Goal: Task Accomplishment & Management: Use online tool/utility

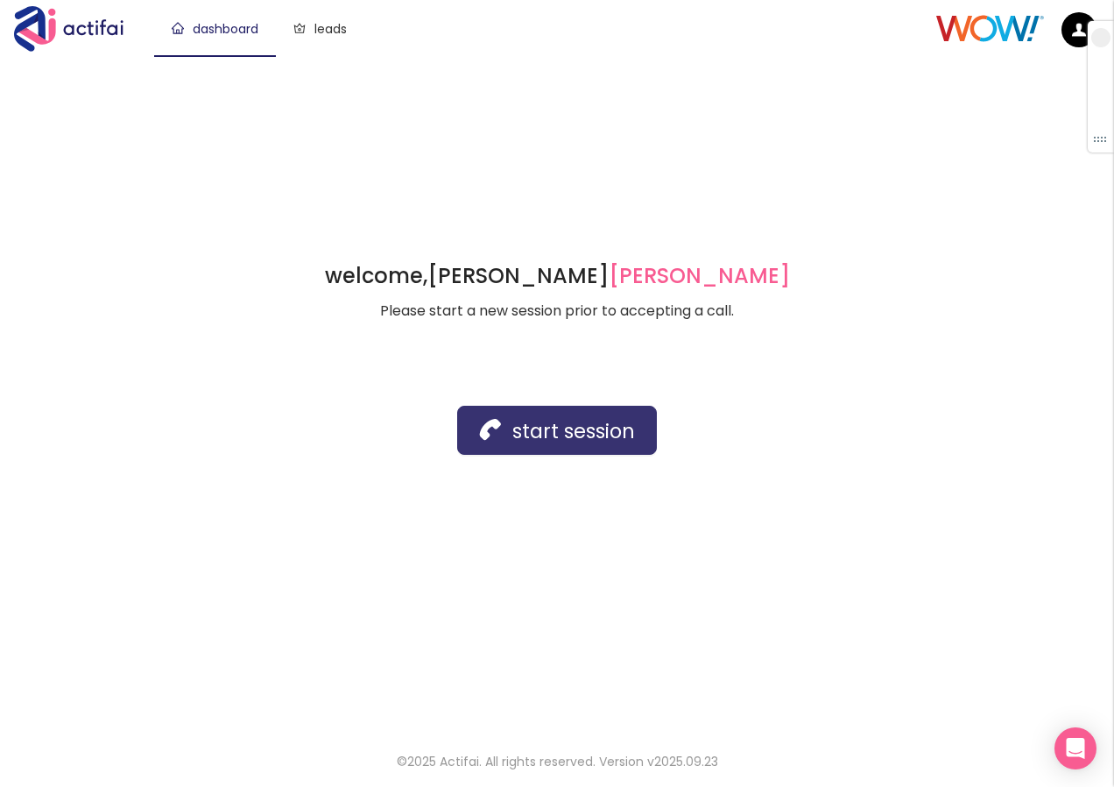
click at [576, 433] on button "start session" at bounding box center [557, 430] width 200 height 49
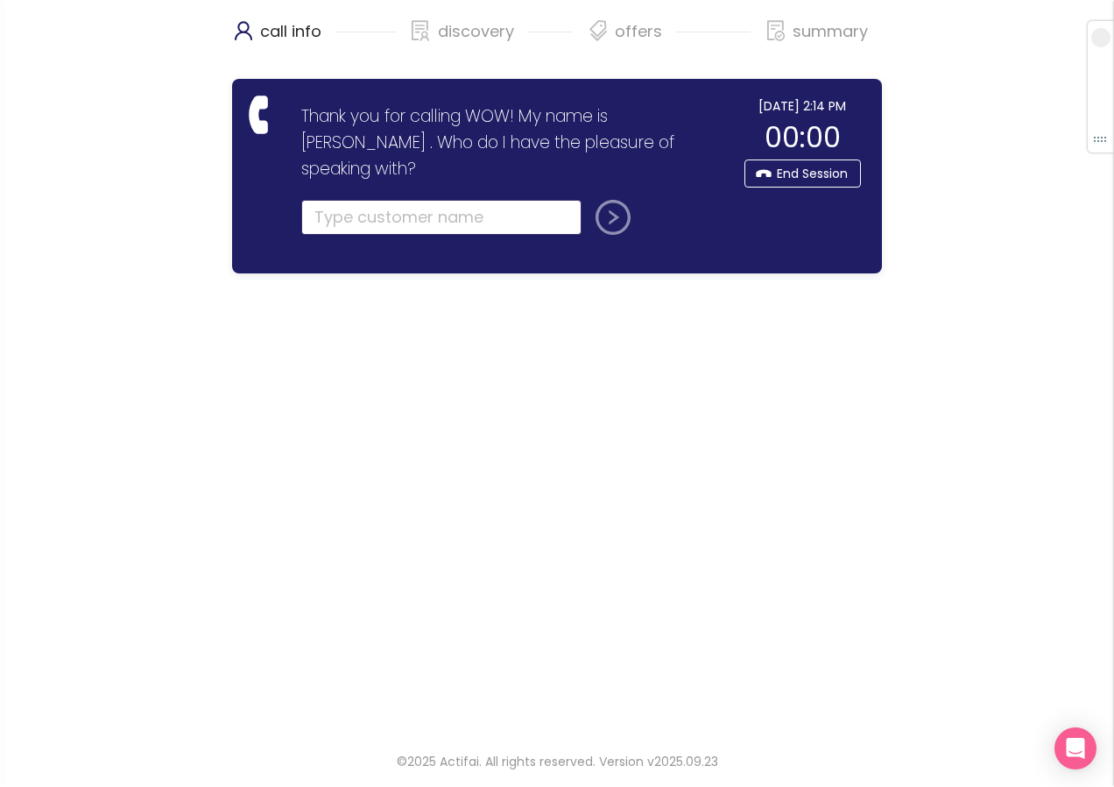
click at [315, 200] on input "text" at bounding box center [441, 217] width 280 height 35
type input "[PERSON_NAME]"
click at [606, 200] on button "submit" at bounding box center [610, 217] width 42 height 35
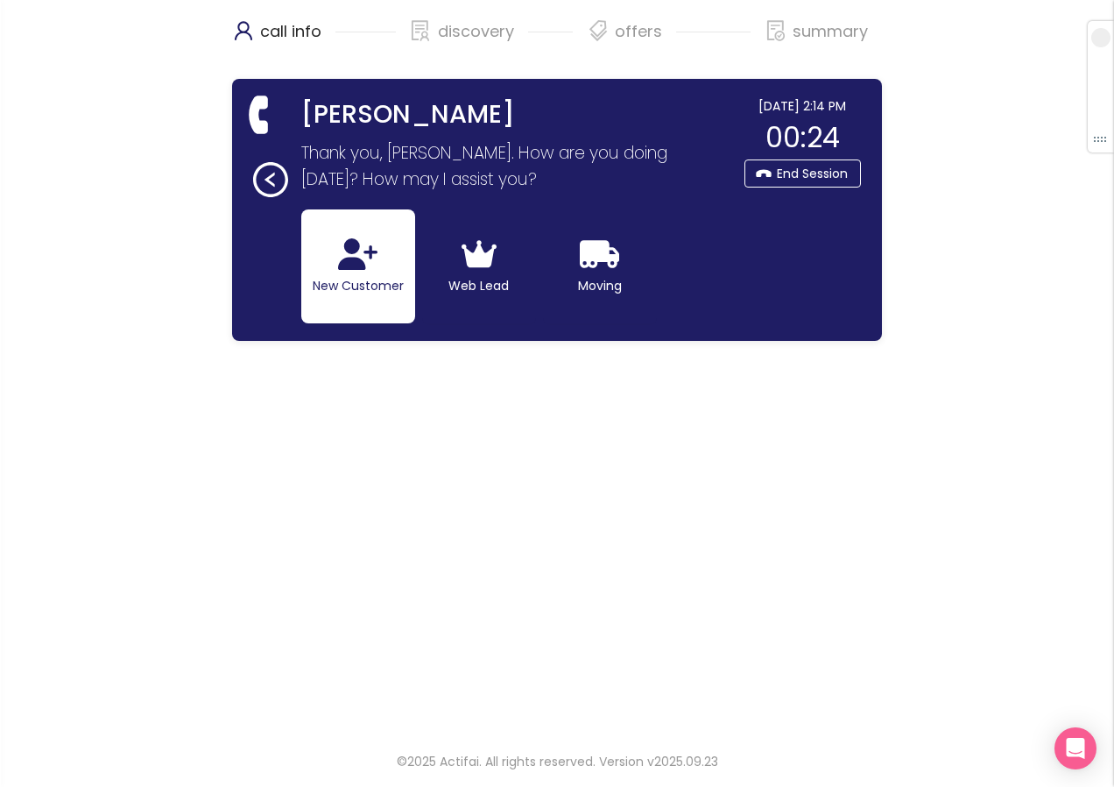
click at [386, 257] on button "New Customer" at bounding box center [358, 266] width 114 height 114
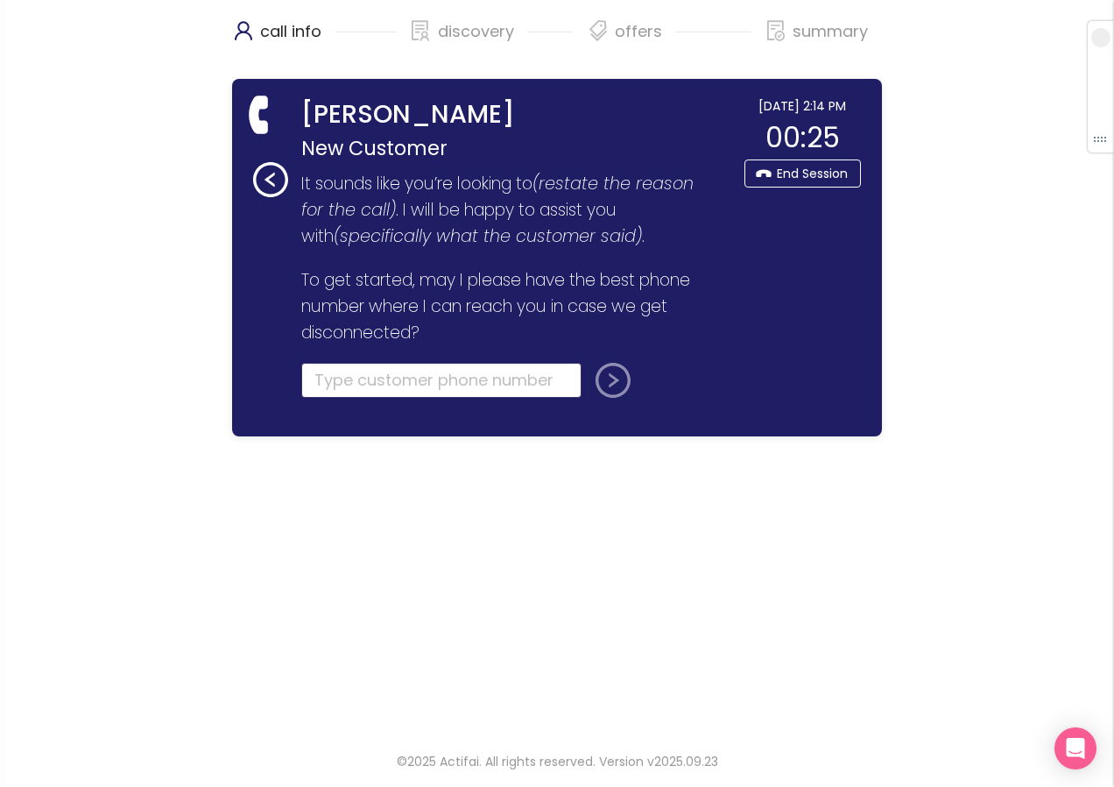
click at [330, 380] on input "tel" at bounding box center [441, 380] width 280 height 35
paste input "[PHONE_NUMBER]"
type input "[PHONE_NUMBER]"
click at [627, 384] on button "submit" at bounding box center [610, 380] width 42 height 35
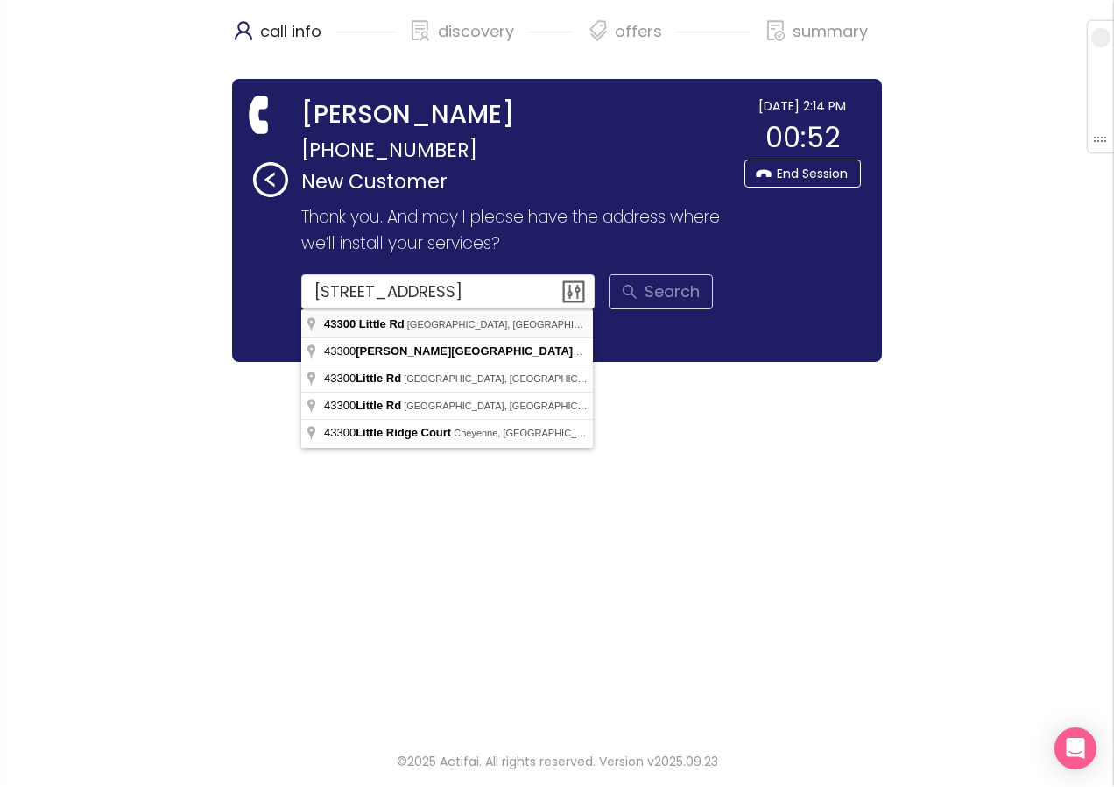
type input "[STREET_ADDRESS]"
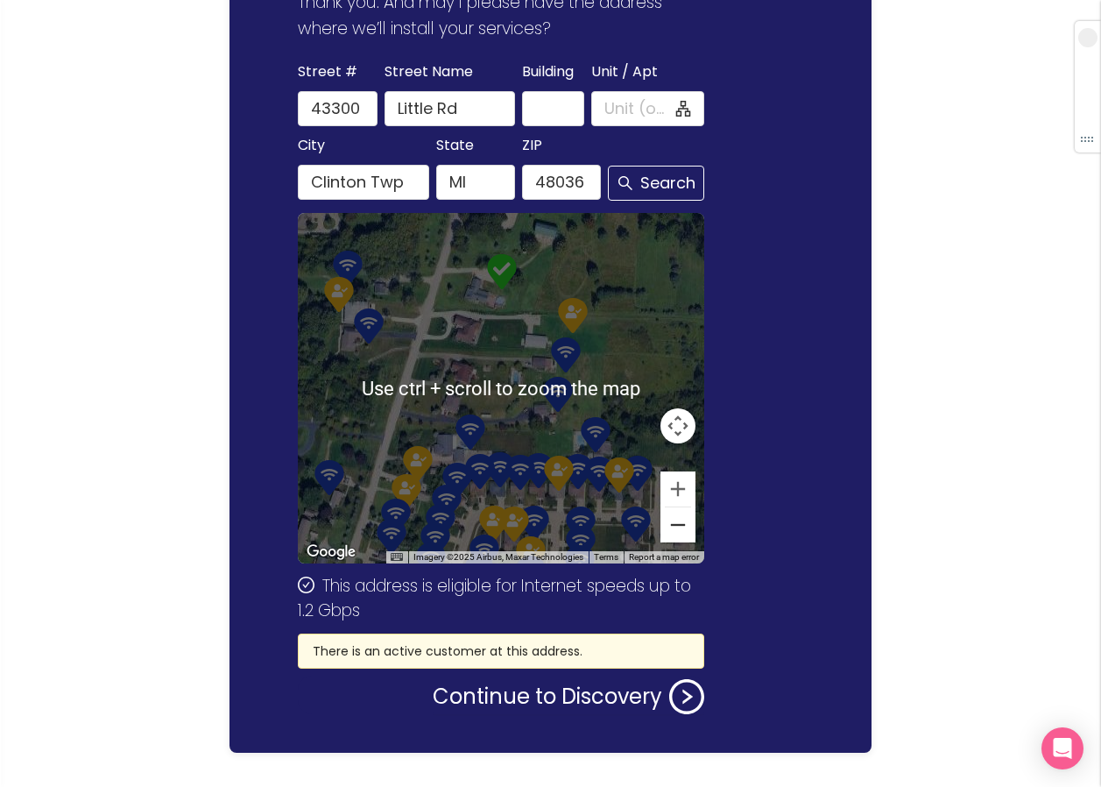
scroll to position [251, 0]
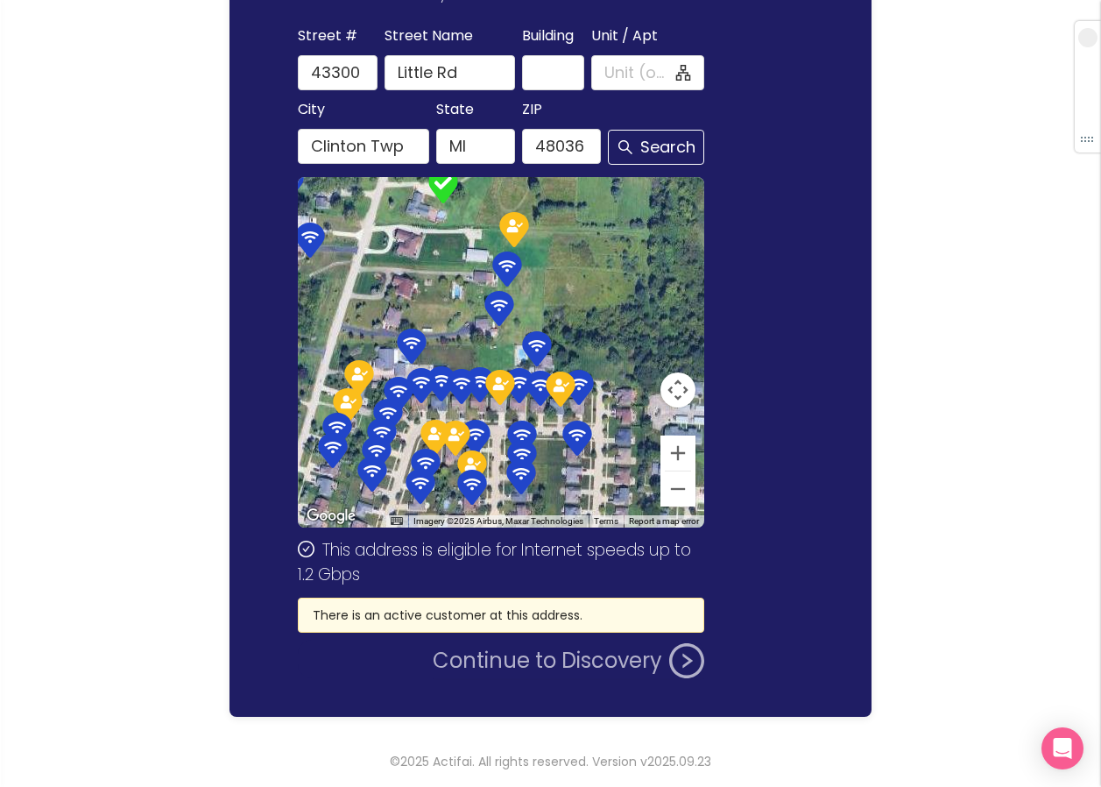
click at [492, 663] on button "Continue to Discovery" at bounding box center [569, 660] width 272 height 35
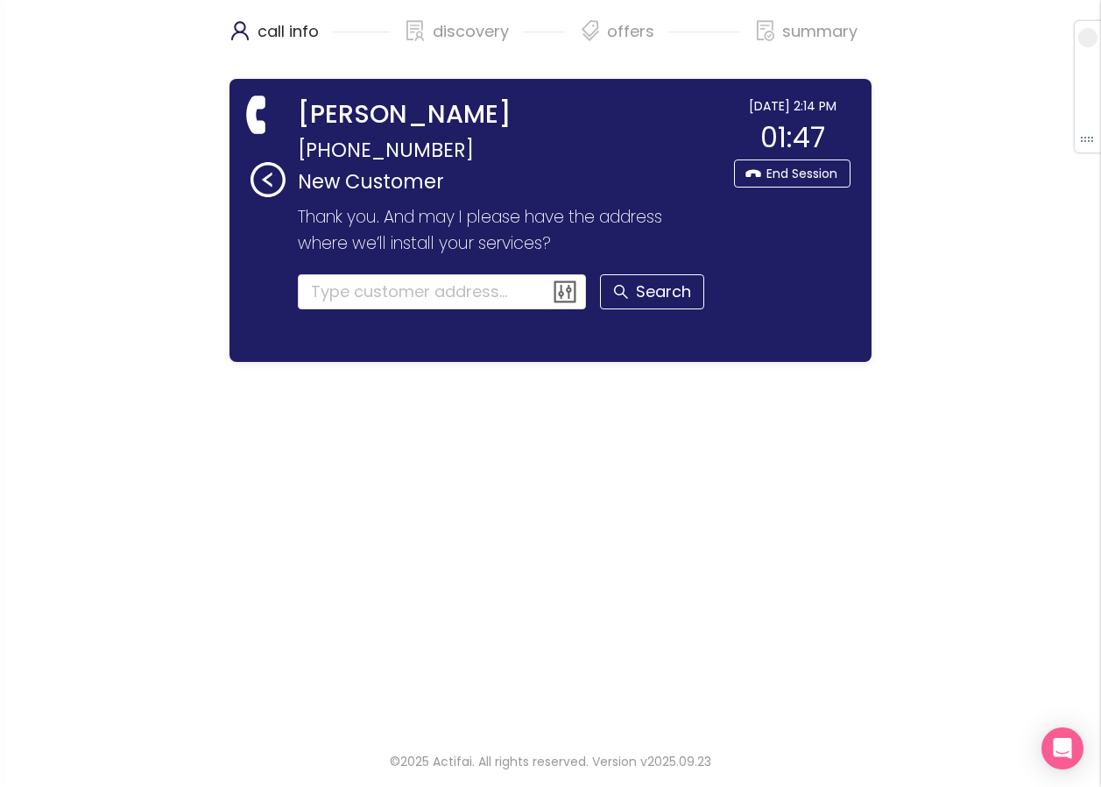
scroll to position [0, 0]
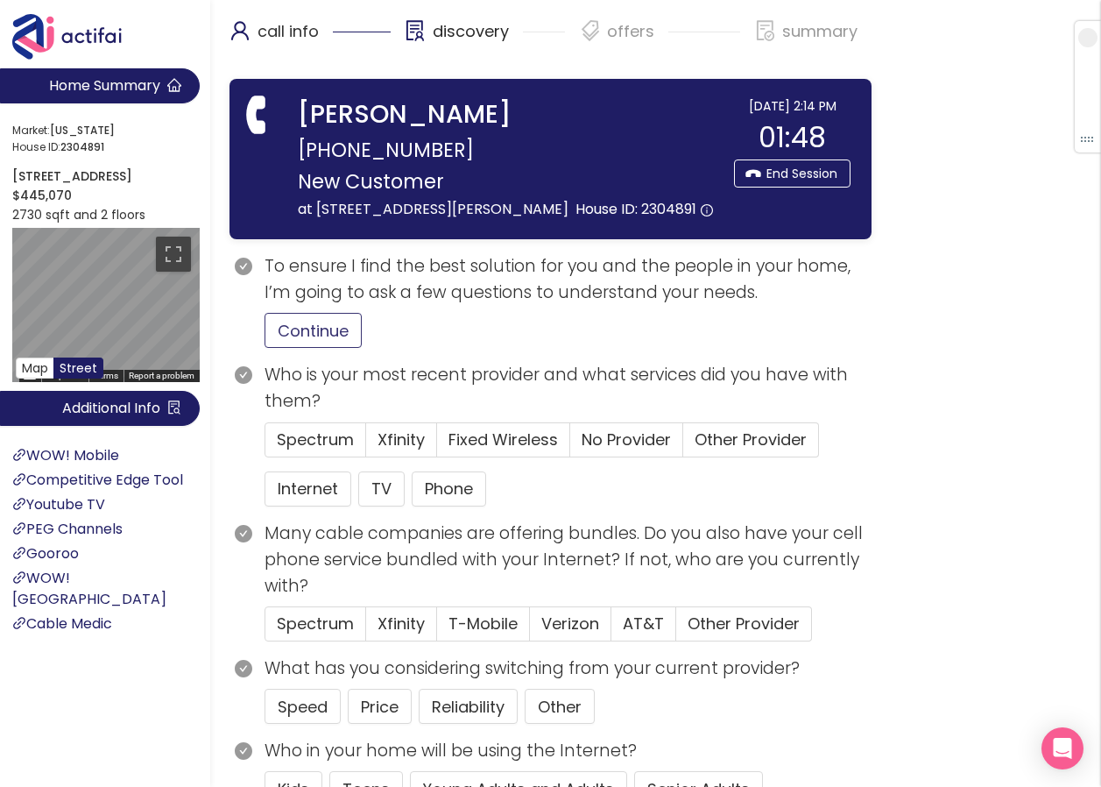
click at [316, 326] on button "Continue" at bounding box center [313, 330] width 97 height 35
click at [705, 440] on span "Other Provider" at bounding box center [751, 439] width 112 height 22
click at [683, 445] on input "Other Provider" at bounding box center [683, 445] width 0 height 0
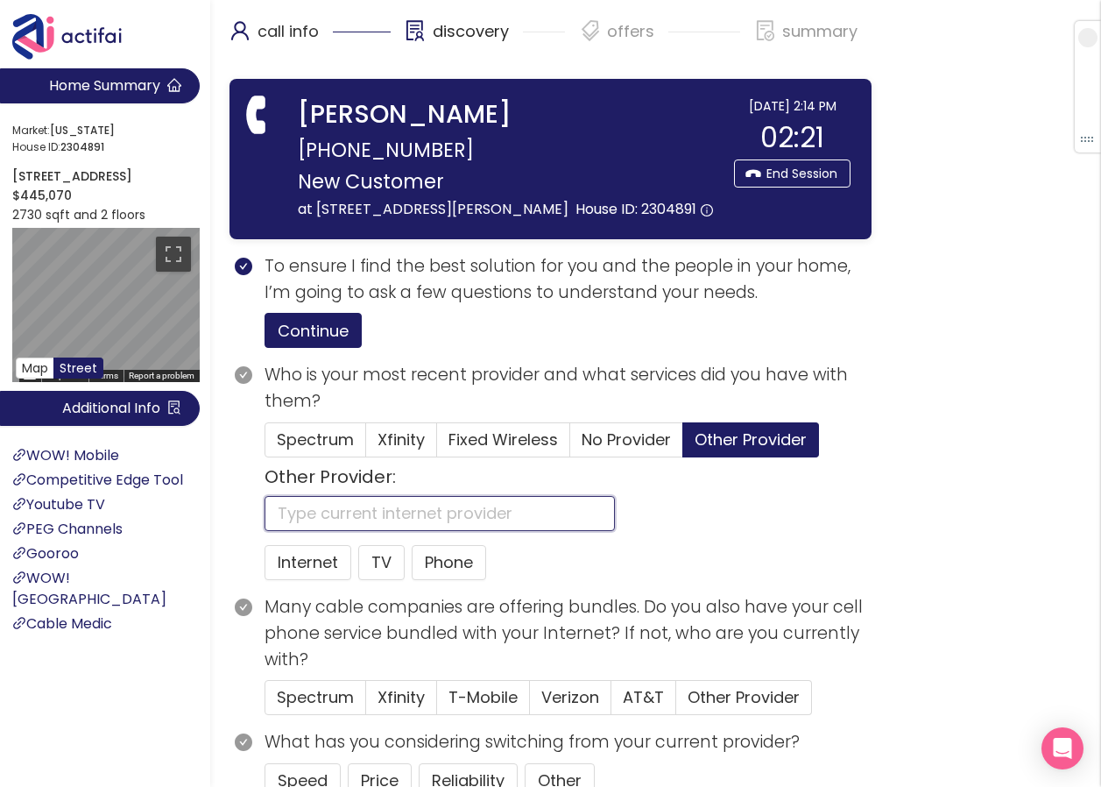
click at [318, 506] on input "text" at bounding box center [440, 513] width 350 height 35
type input "WOW"
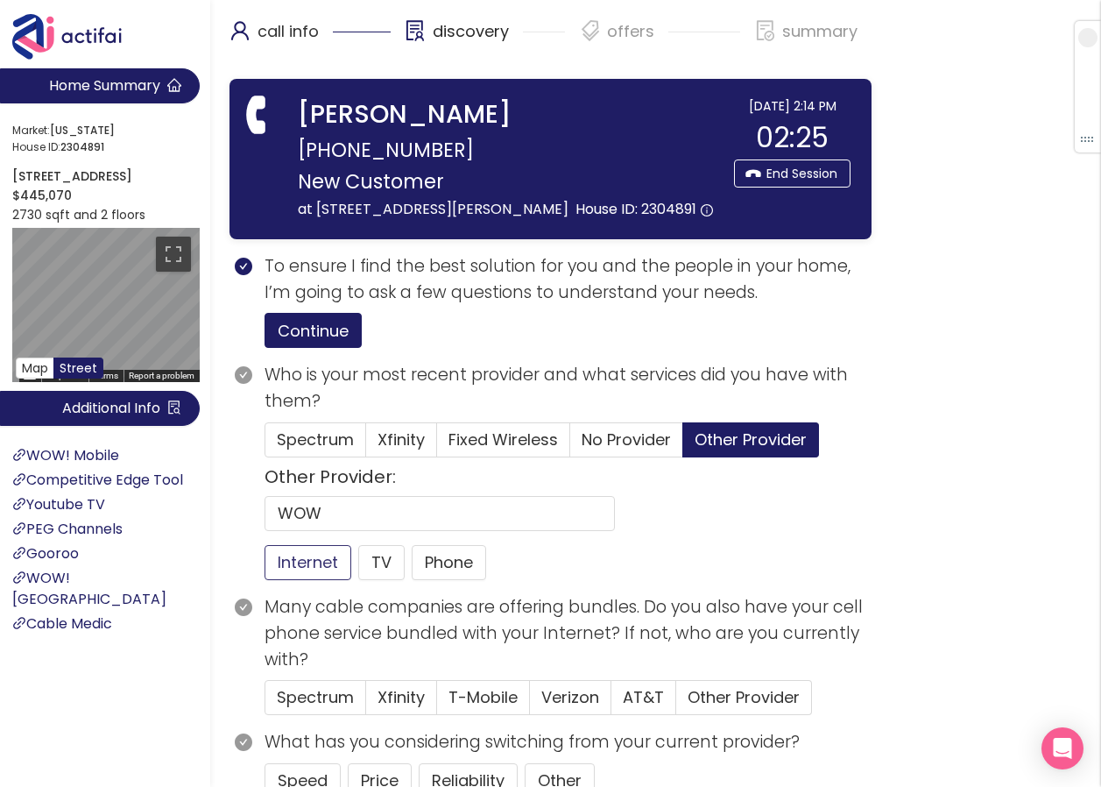
click at [325, 563] on button "Internet" at bounding box center [308, 562] width 87 height 35
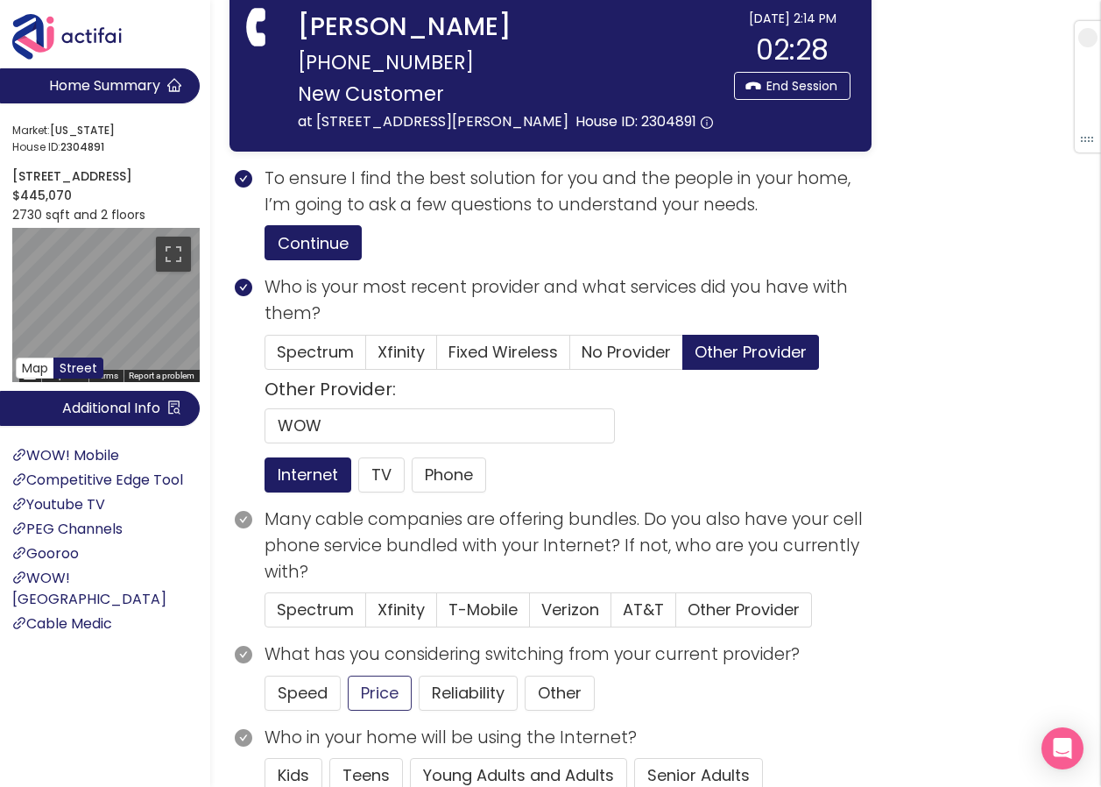
click at [355, 696] on button "Price" at bounding box center [380, 692] width 64 height 35
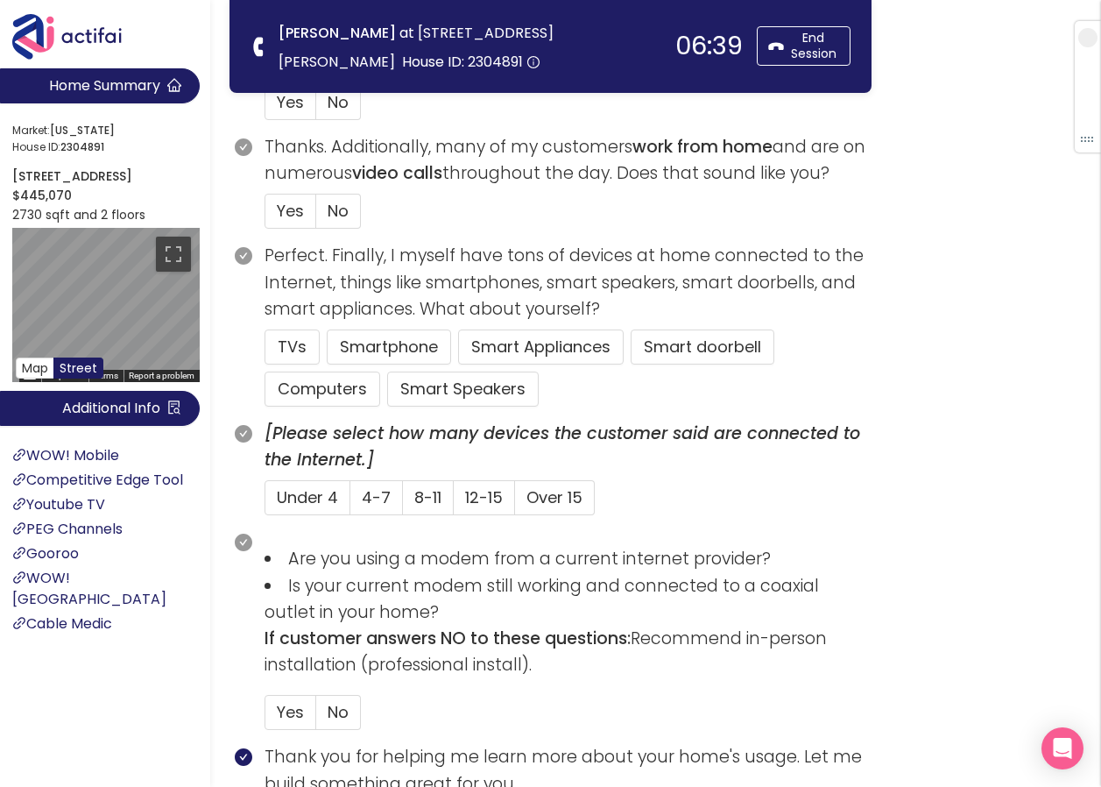
scroll to position [1205, 0]
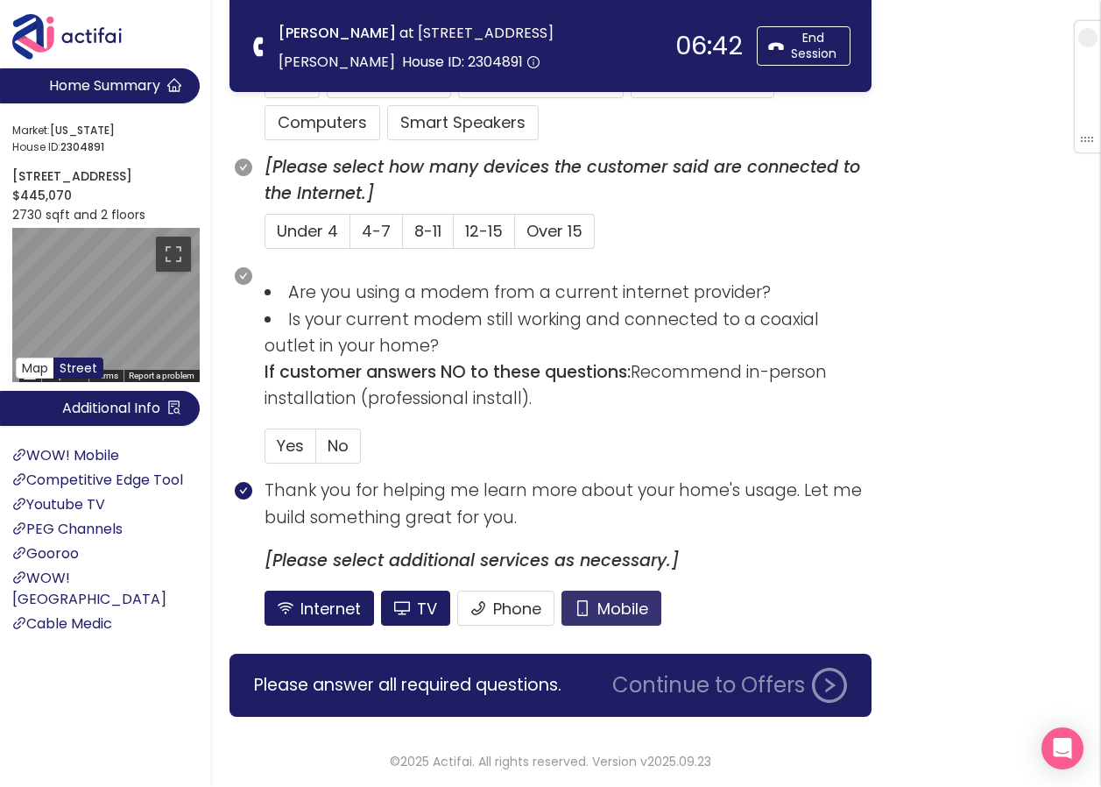
click at [618, 599] on button "Mobile" at bounding box center [612, 607] width 100 height 35
click at [384, 609] on button "TV" at bounding box center [415, 607] width 69 height 35
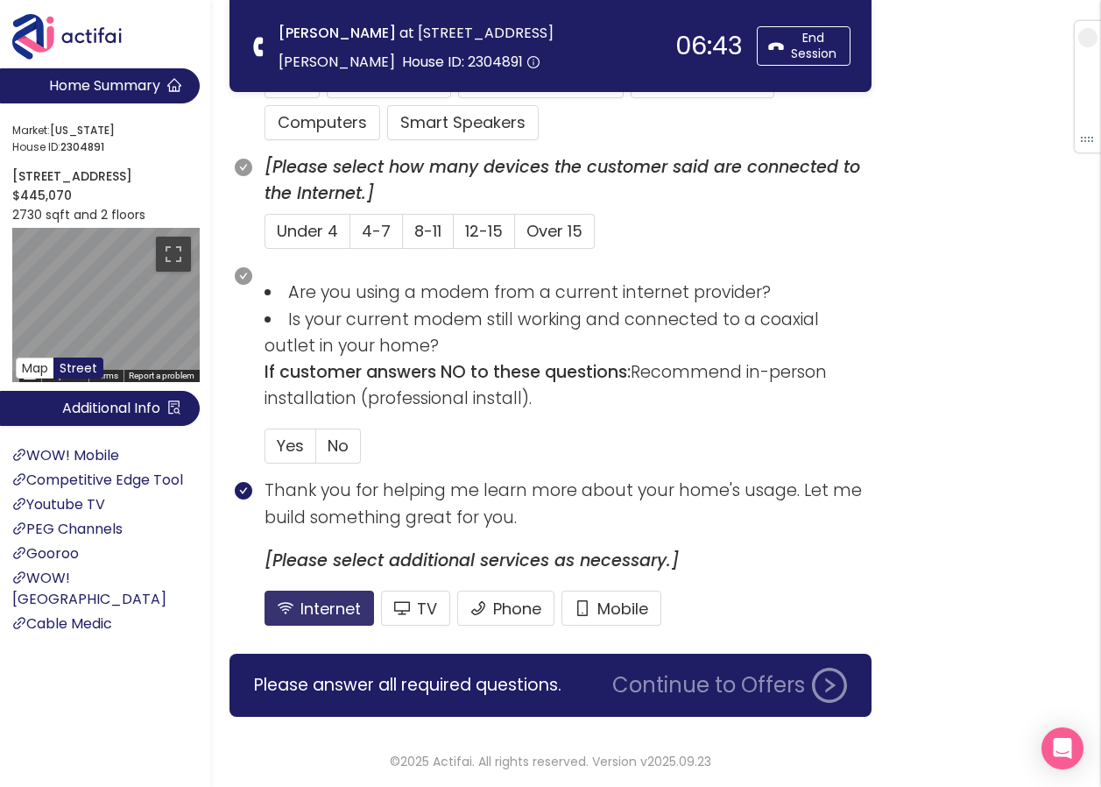
click at [308, 605] on button "Internet" at bounding box center [320, 607] width 110 height 35
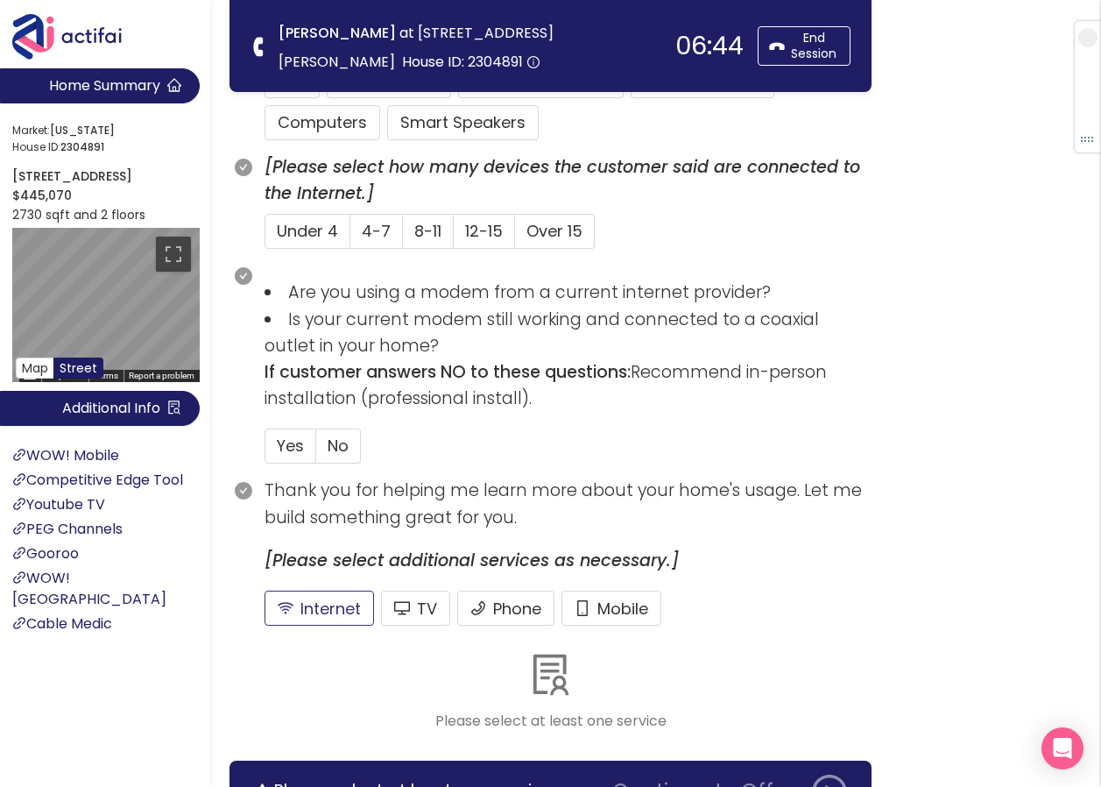
scroll to position [1312, 0]
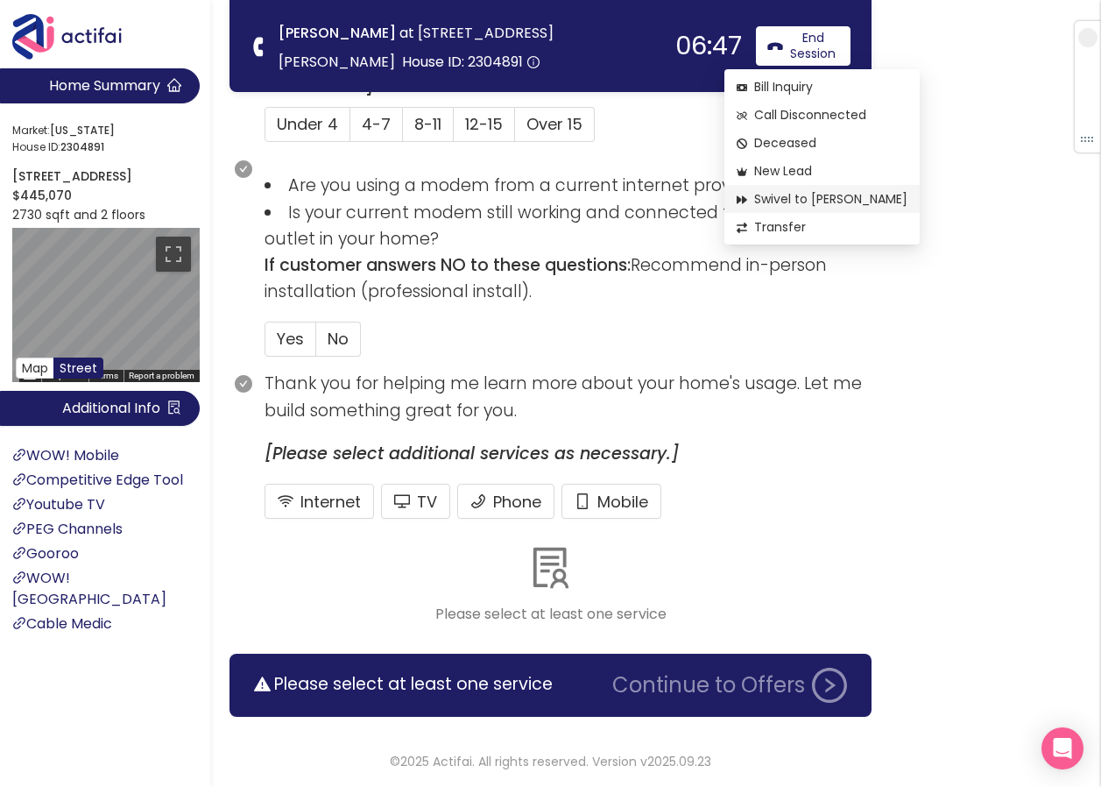
click at [817, 194] on span "Swivel to [PERSON_NAME]" at bounding box center [822, 198] width 171 height 19
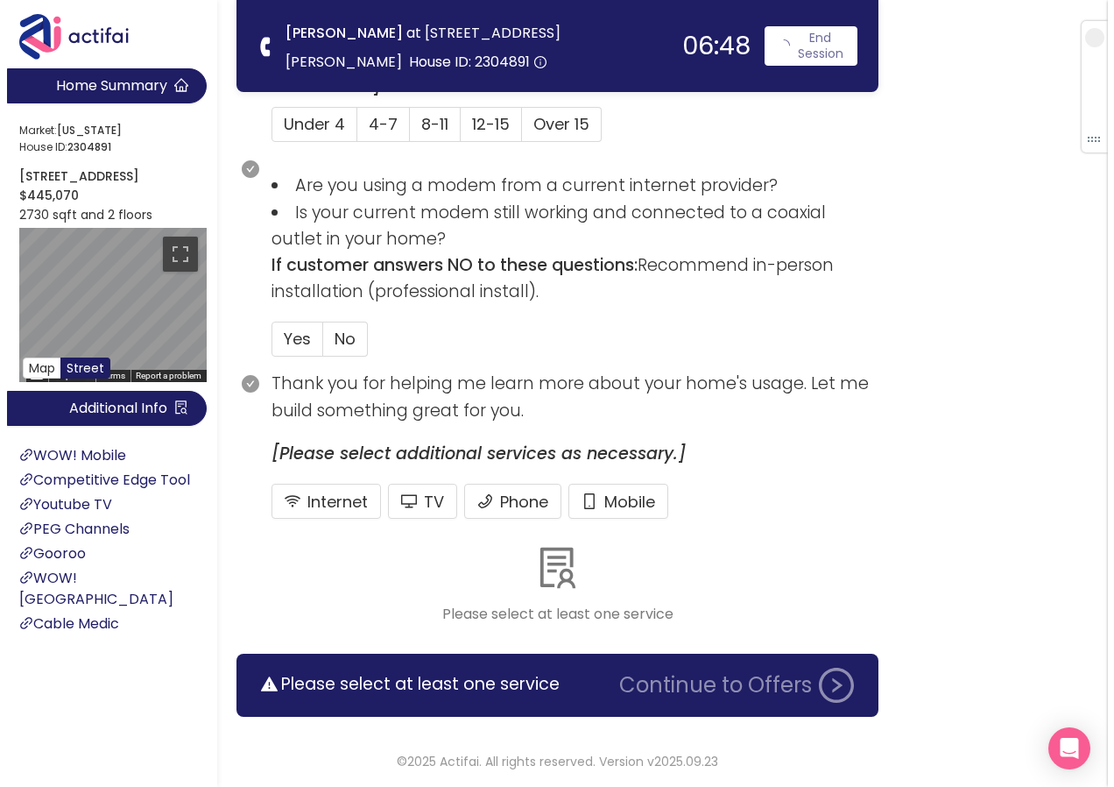
scroll to position [0, 0]
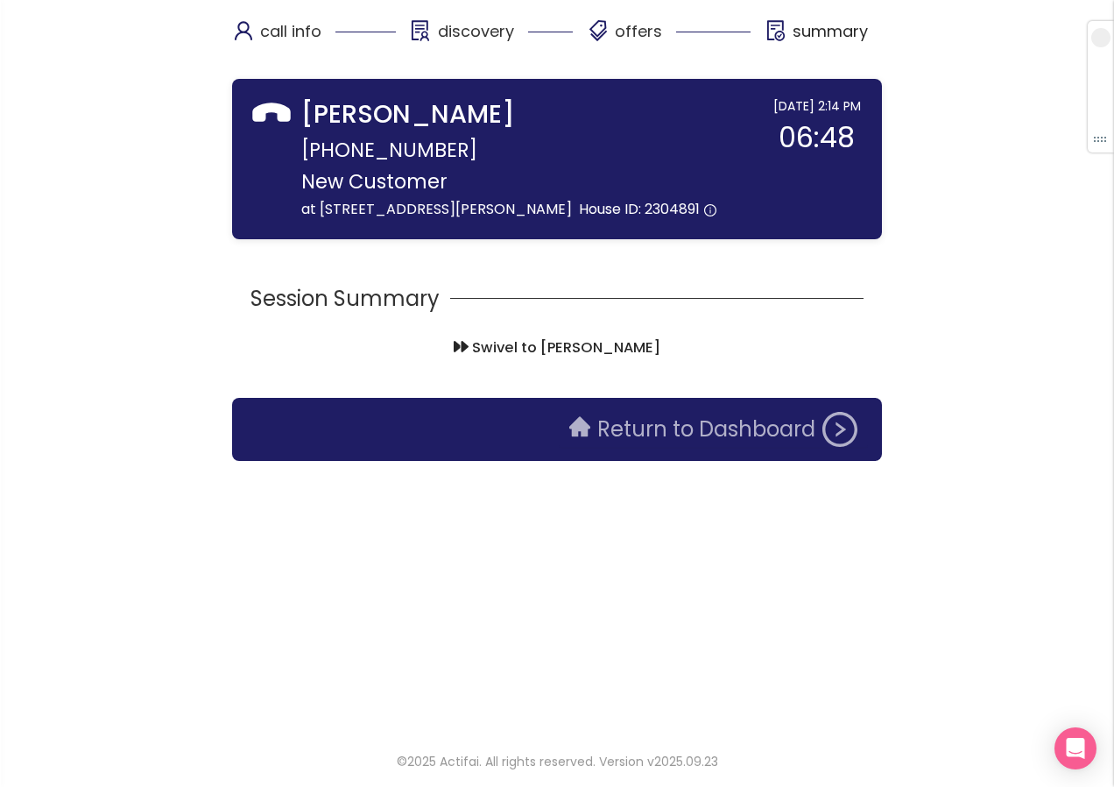
click at [675, 416] on button "Return to Dashboard" at bounding box center [713, 429] width 309 height 35
